Goal: Information Seeking & Learning: Learn about a topic

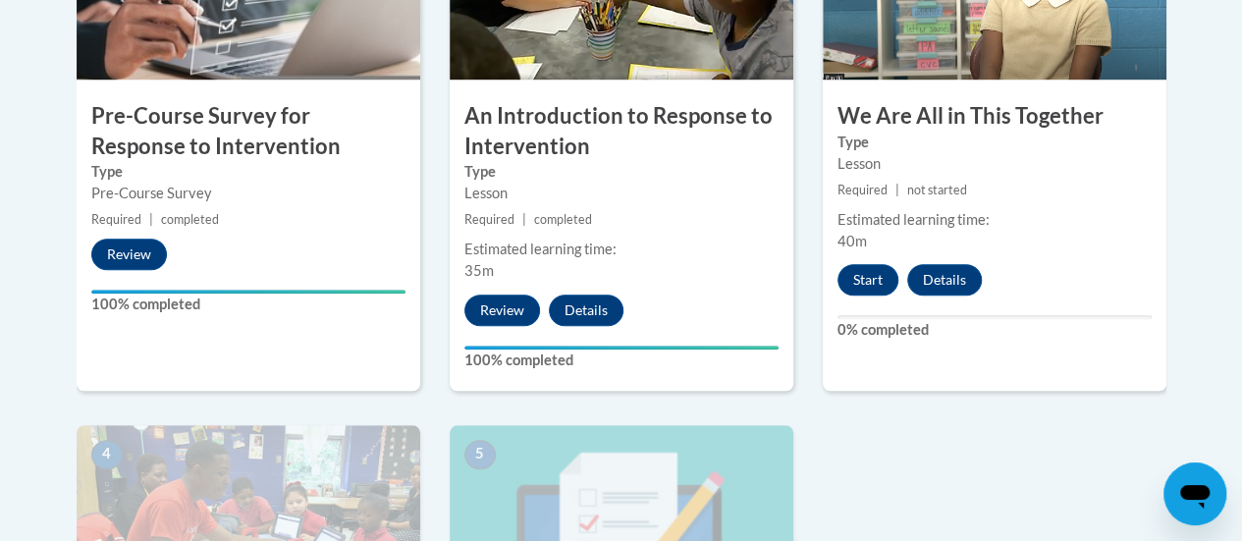
scroll to position [584, 0]
